Goal: Task Accomplishment & Management: Use online tool/utility

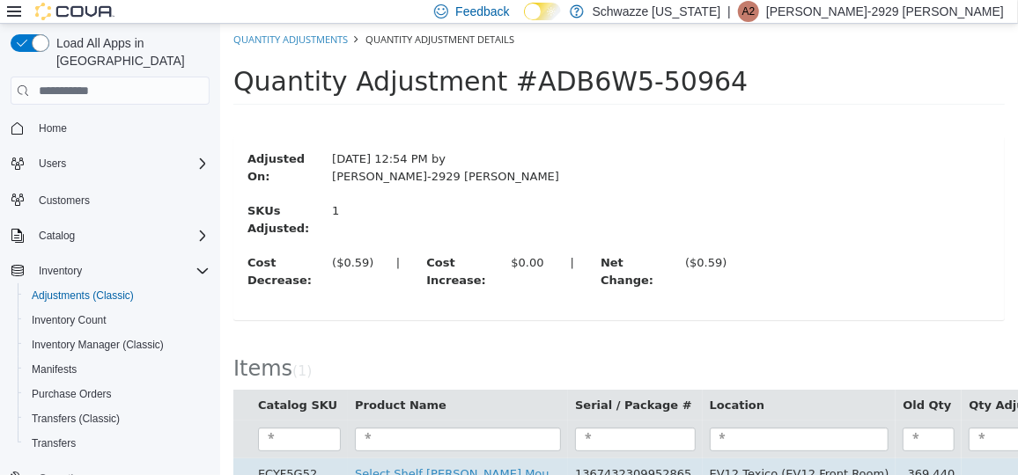
scroll to position [48, 0]
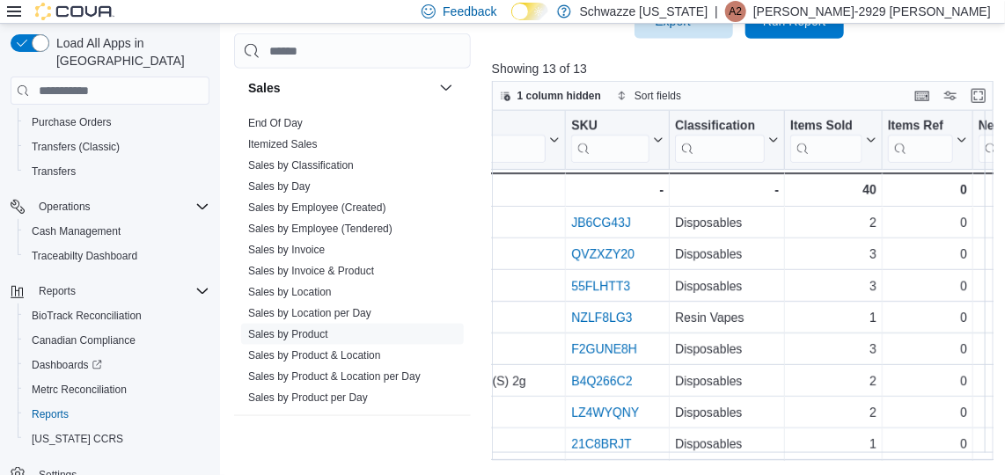
scroll to position [1231, 0]
click at [329, 224] on link "Sales by Employee (Tendered)" at bounding box center [320, 230] width 144 height 12
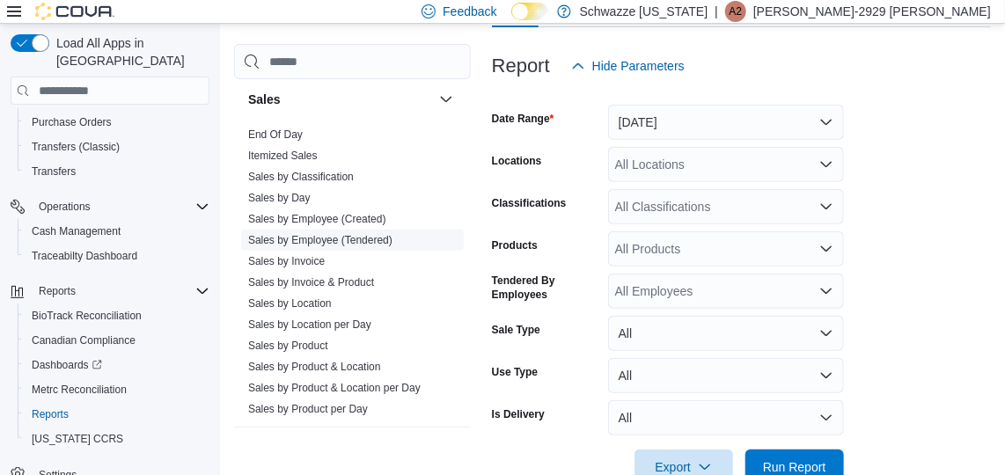
scroll to position [59, 0]
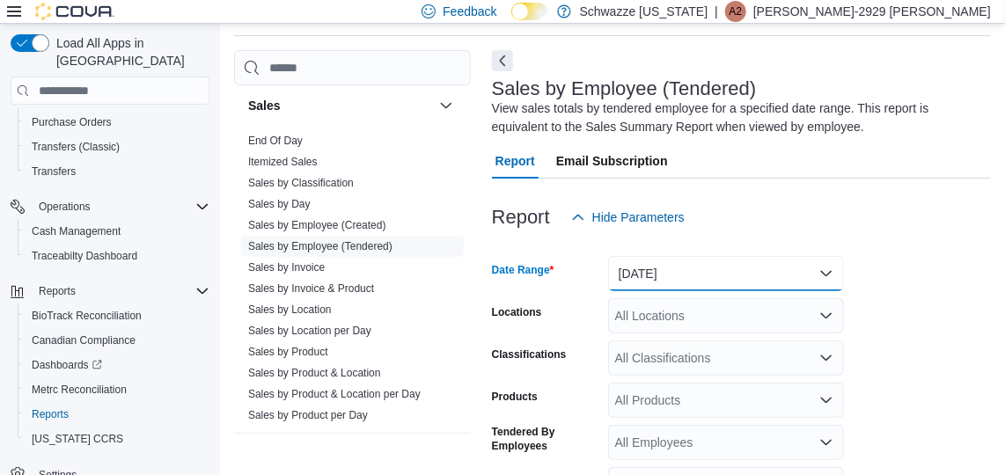
click at [835, 267] on button "[DATE]" at bounding box center [726, 273] width 236 height 35
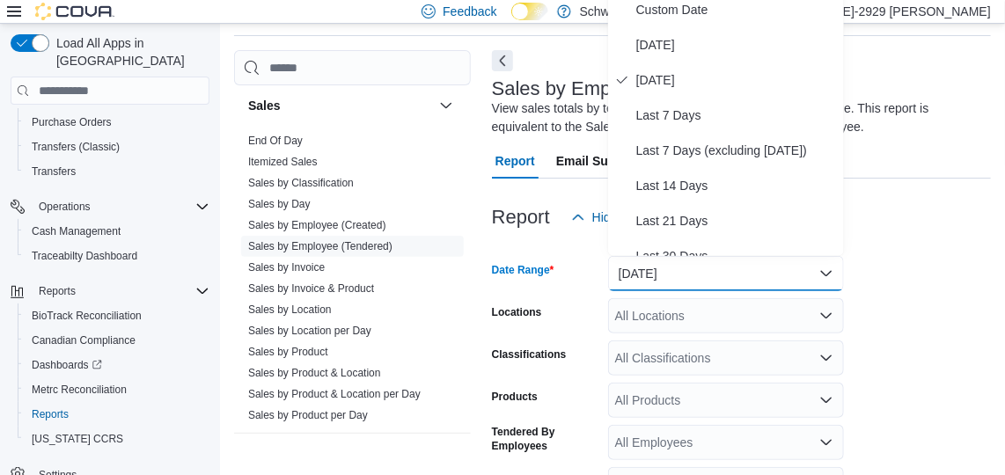
scroll to position [51, 0]
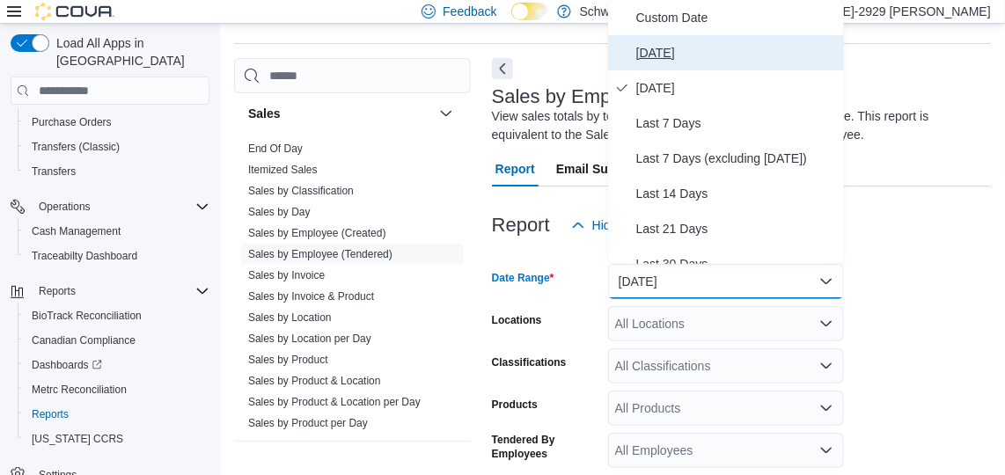
click at [647, 43] on span "[DATE]" at bounding box center [736, 52] width 201 height 21
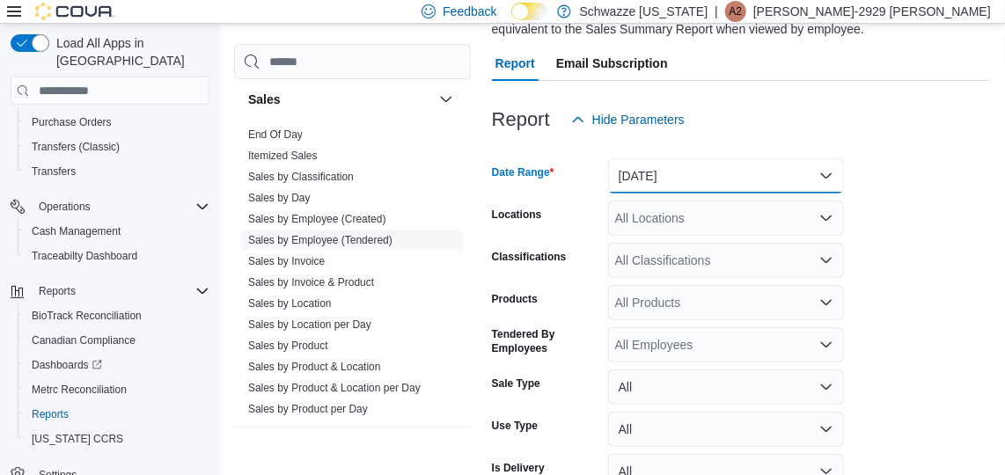
scroll to position [158, 0]
click at [797, 215] on div "All Locations" at bounding box center [726, 217] width 236 height 35
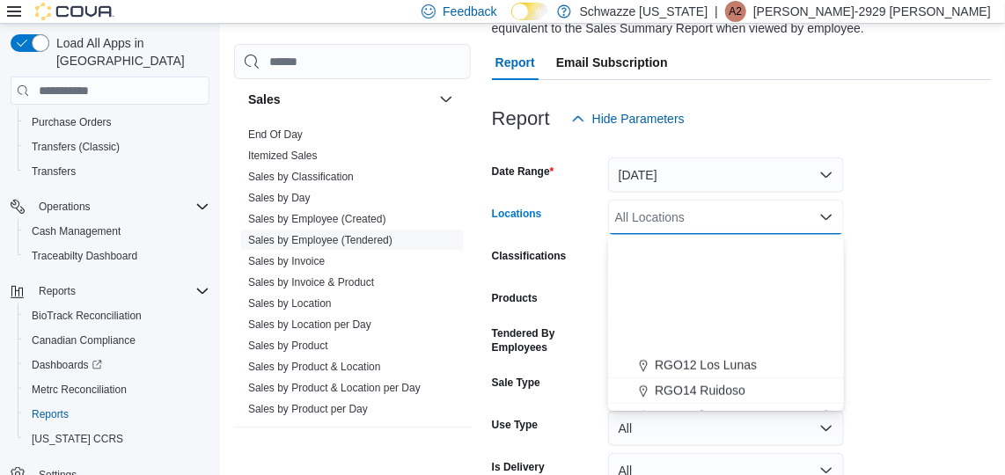
scroll to position [871, 0]
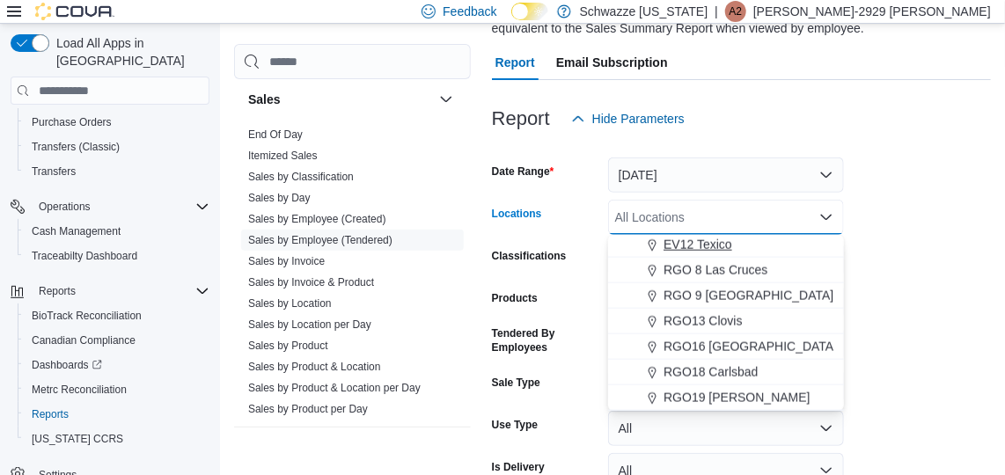
click at [693, 240] on span "EV12 Texico" at bounding box center [698, 245] width 69 height 18
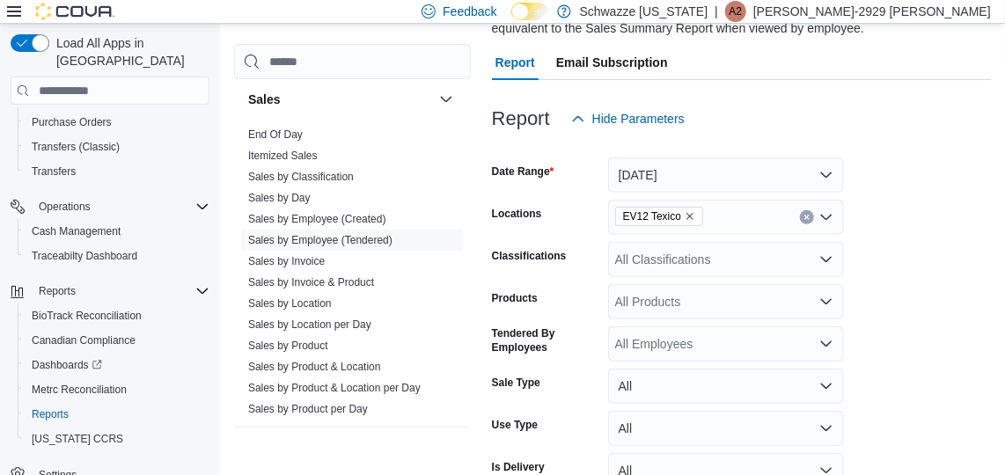
click at [924, 310] on form "Date Range [DATE] Locations EV12 Texico Classifications All Classifications Pro…" at bounding box center [741, 336] width 499 height 401
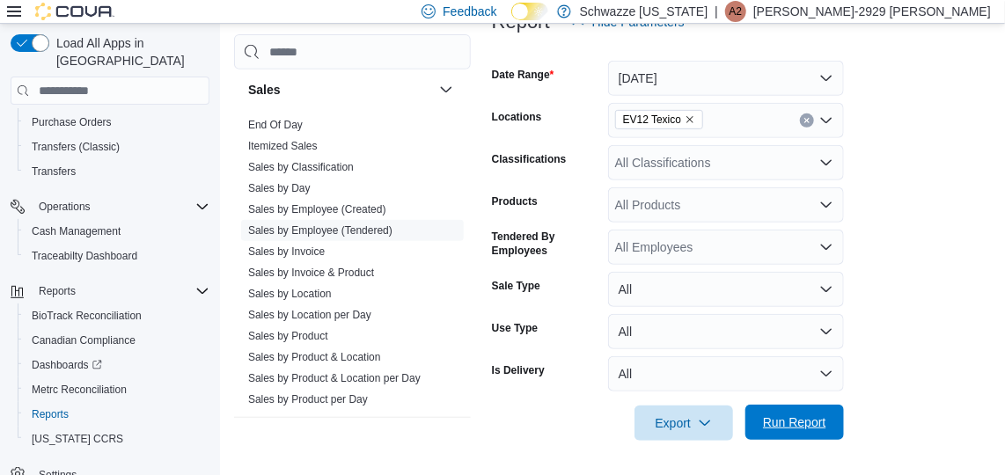
click at [783, 432] on span "Run Report" at bounding box center [794, 422] width 77 height 35
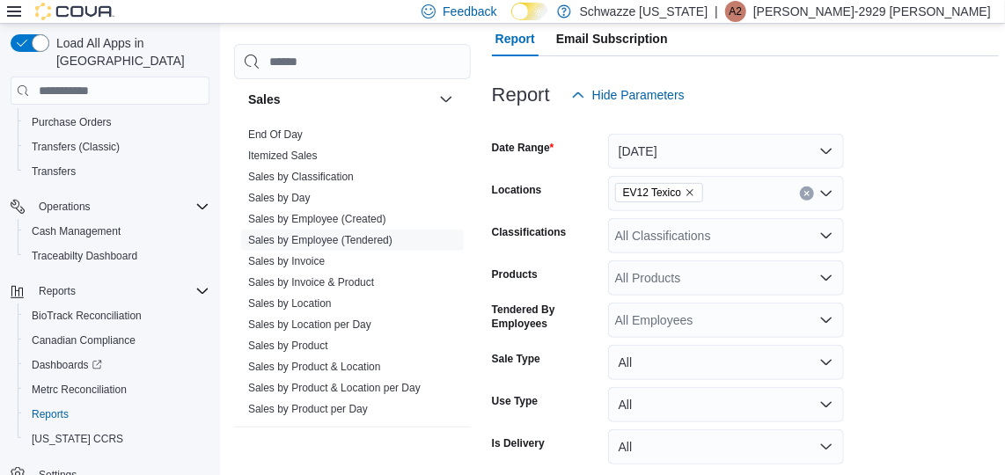
scroll to position [180, 0]
